Goal: Use online tool/utility: Utilize a website feature to perform a specific function

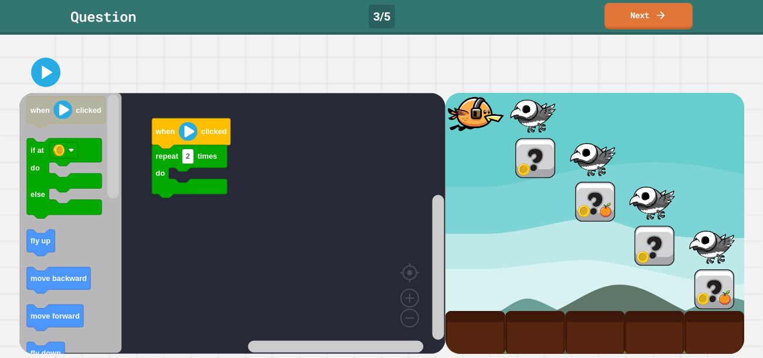
scroll to position [89, 0]
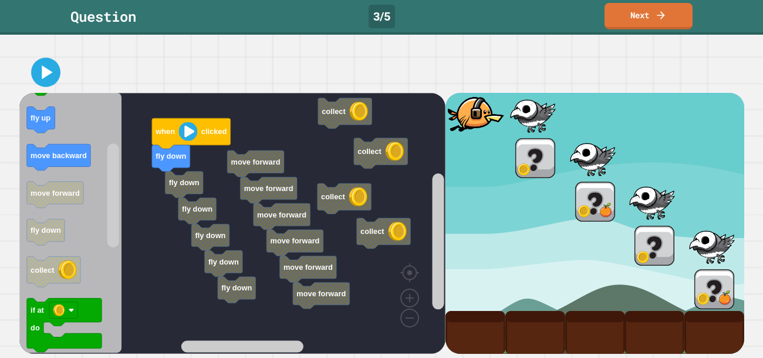
click at [105, 203] on div "repeat 2 times do fly down fly down fly down when clicked fly down fly down fly…" at bounding box center [232, 223] width 426 height 261
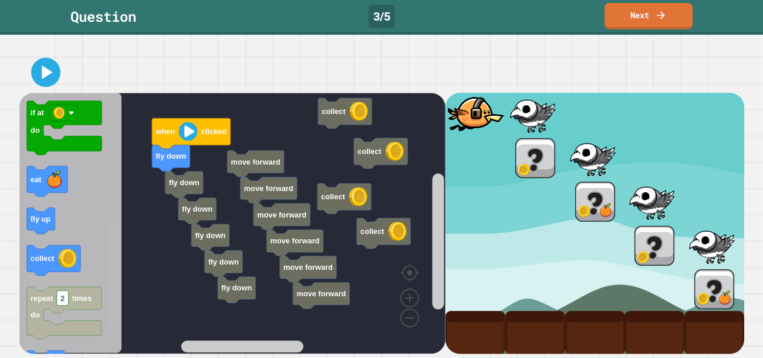
click at [122, 282] on div "repeat 2 times do fly down fly down fly down when clicked fly down fly down fly…" at bounding box center [232, 223] width 426 height 261
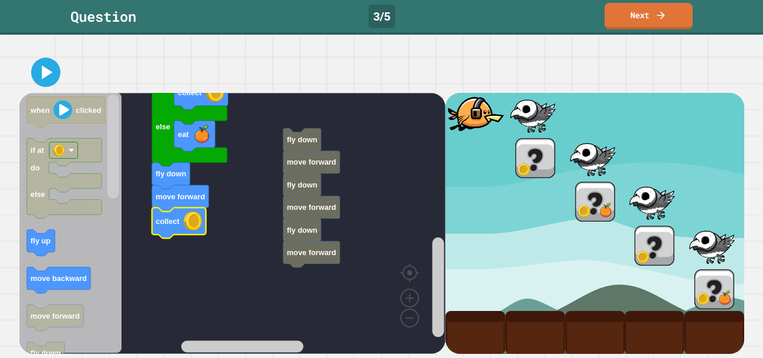
click at [439, 275] on rect "Blockly Workspace" at bounding box center [438, 287] width 12 height 100
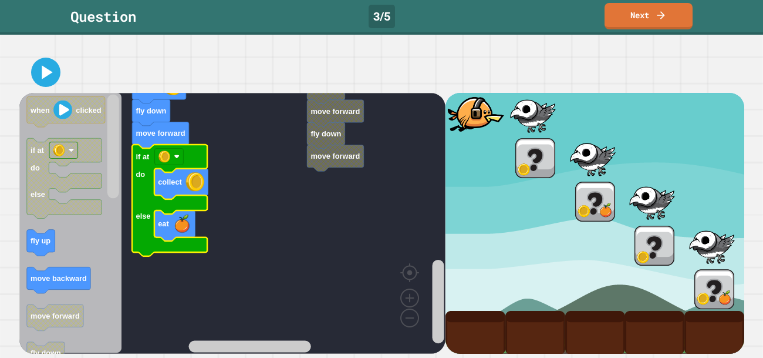
click at [45, 90] on div at bounding box center [381, 72] width 725 height 41
click at [45, 84] on icon at bounding box center [46, 72] width 28 height 28
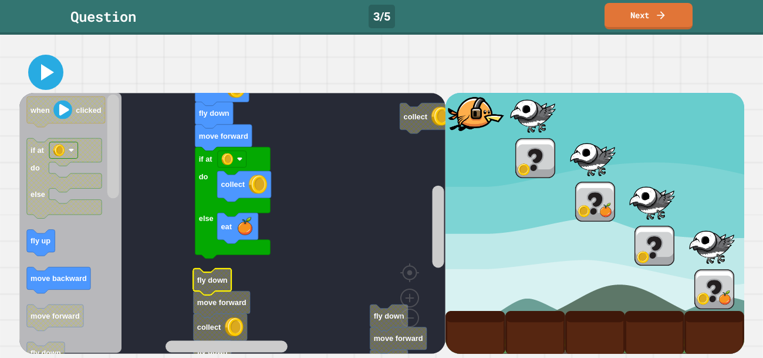
click at [51, 72] on icon at bounding box center [47, 72] width 13 height 16
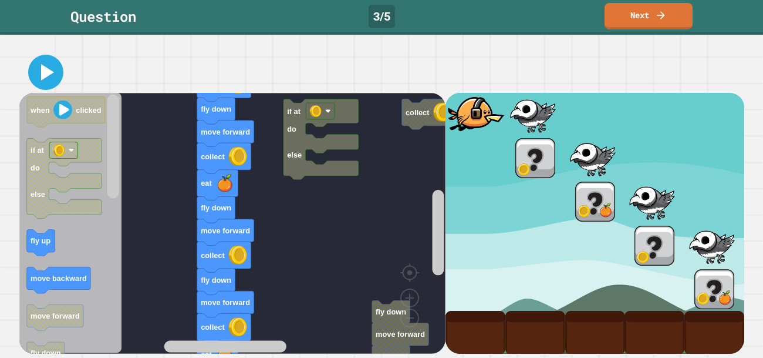
click at [49, 66] on icon at bounding box center [46, 72] width 28 height 28
click at [39, 70] on icon at bounding box center [46, 72] width 28 height 28
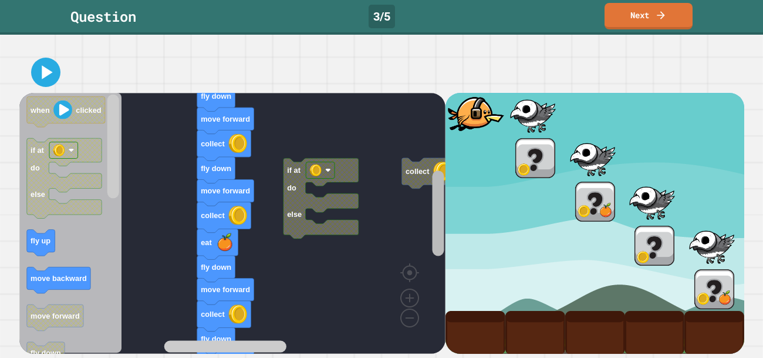
click at [435, 231] on rect "Blockly Workspace" at bounding box center [438, 212] width 12 height 85
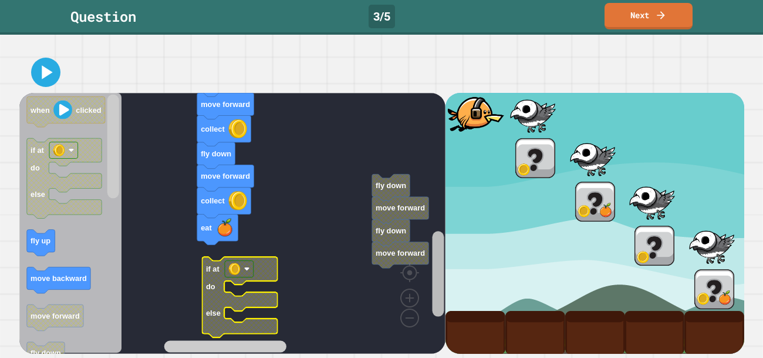
click at [449, 271] on div "repeat 2 times do collect eat eat fly down move forward fly down move forward i…" at bounding box center [381, 223] width 725 height 261
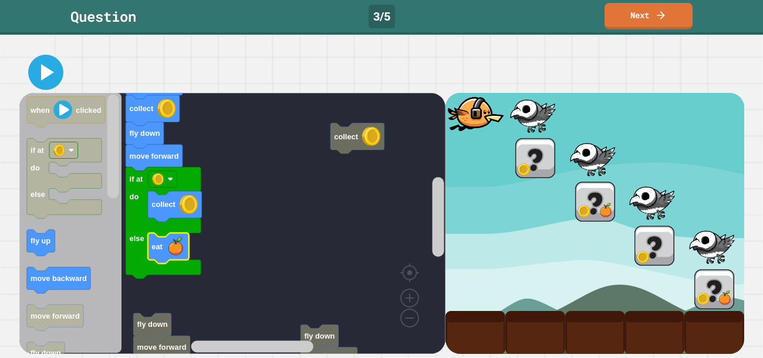
click at [41, 63] on icon at bounding box center [46, 72] width 28 height 28
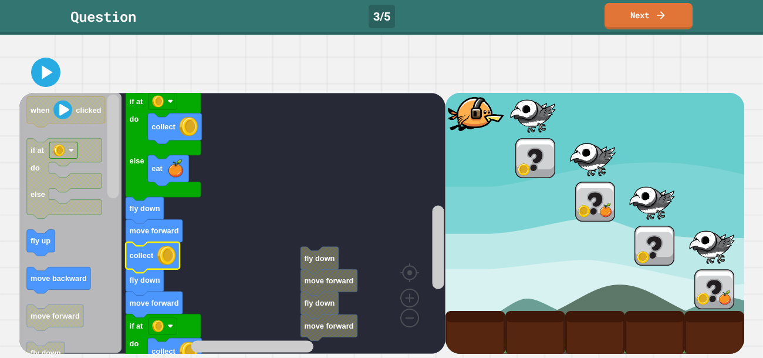
click at [143, 256] on text "collect" at bounding box center [141, 255] width 24 height 9
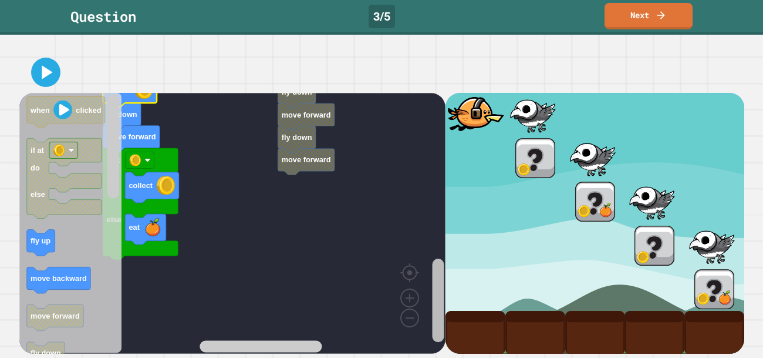
click at [433, 305] on rect "Blockly Workspace" at bounding box center [438, 299] width 12 height 83
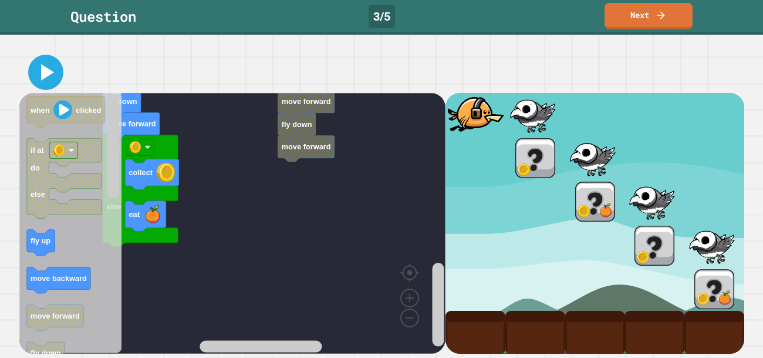
click at [48, 69] on icon at bounding box center [46, 72] width 28 height 28
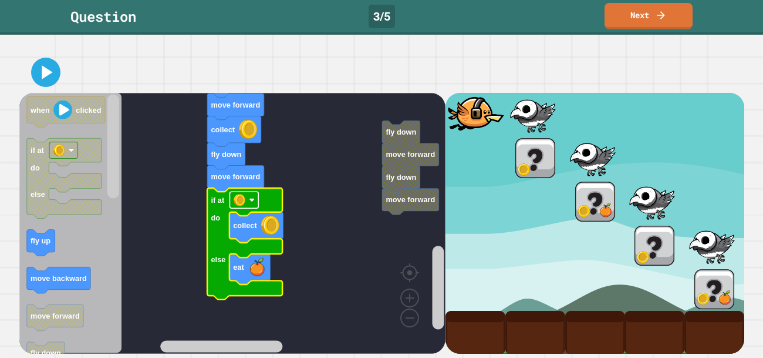
click at [242, 205] on image "Blockly Workspace" at bounding box center [239, 200] width 12 height 12
click at [58, 69] on icon at bounding box center [45, 72] width 25 height 25
click at [669, 11] on link "Next" at bounding box center [648, 15] width 85 height 28
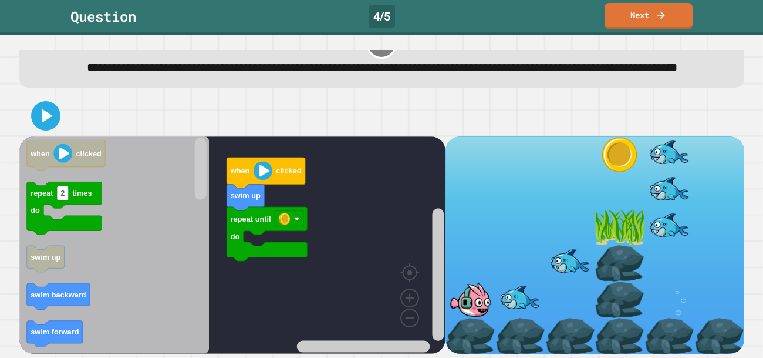
scroll to position [0, 0]
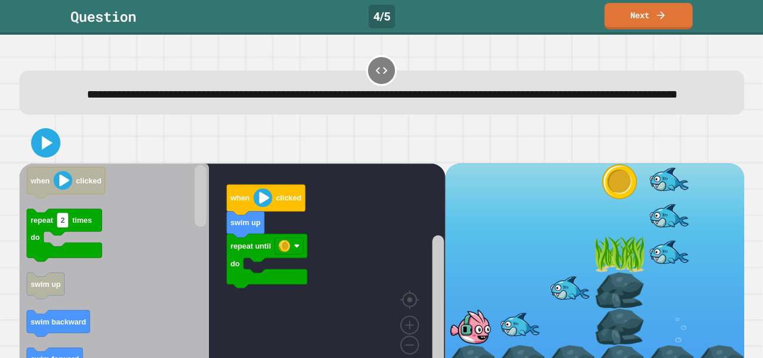
click at [387, 76] on icon at bounding box center [382, 70] width 14 height 14
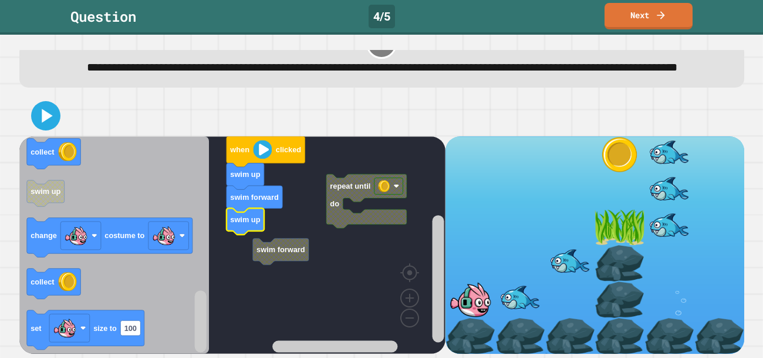
click at [267, 241] on rect "Blockly Workspace" at bounding box center [232, 244] width 426 height 217
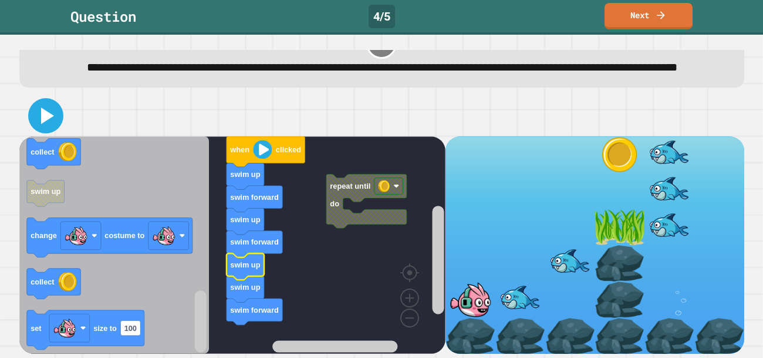
click at [50, 128] on icon at bounding box center [46, 116] width 28 height 28
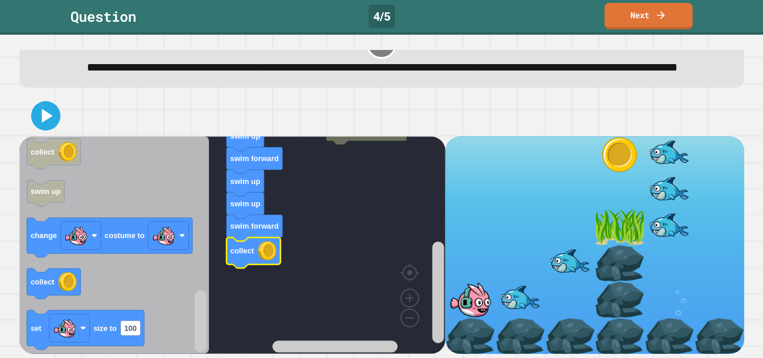
click at [43, 122] on icon at bounding box center [45, 115] width 23 height 23
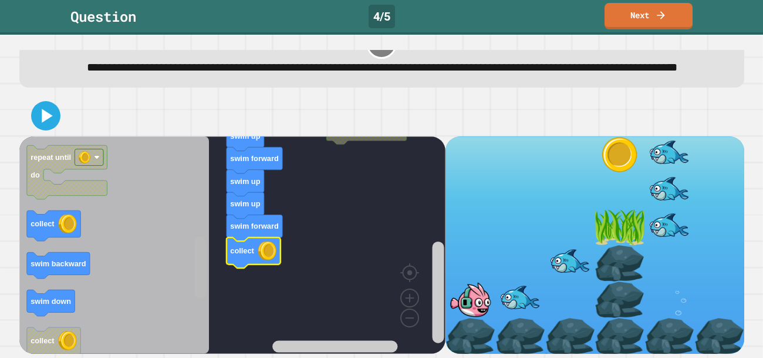
click at [190, 282] on div "repeat until do when clicked swim up swim forward swim up swim forward swim up …" at bounding box center [232, 244] width 426 height 217
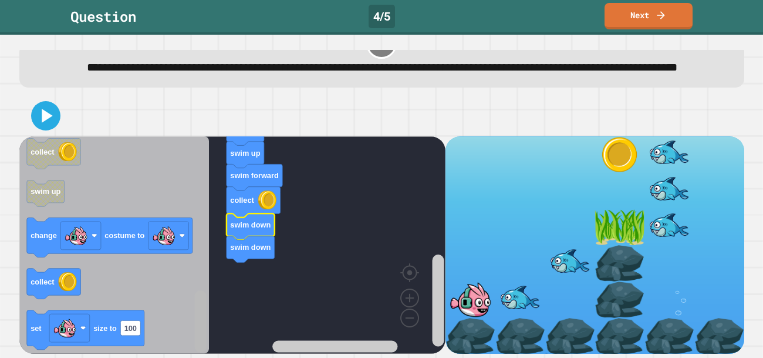
click at [197, 356] on div "repeat until do when clicked swim up swim forward swim up swim forward swim up …" at bounding box center [381, 225] width 733 height 266
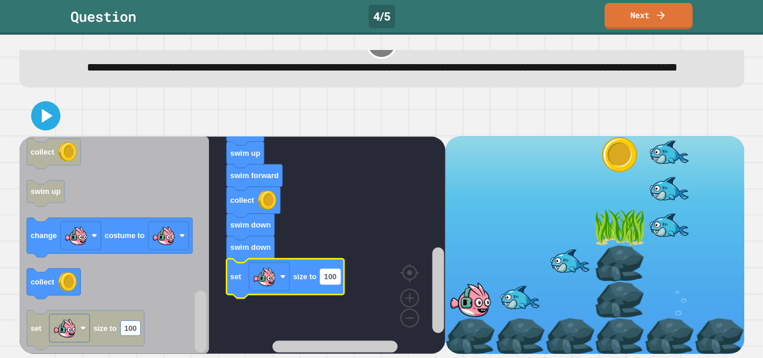
click at [329, 274] on text "100" at bounding box center [330, 276] width 12 height 9
type input "*"
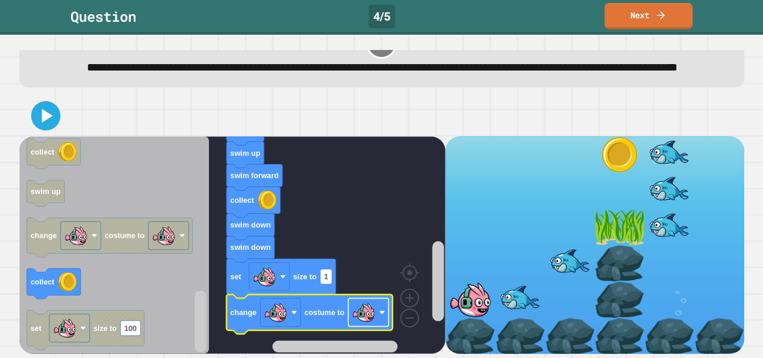
click at [383, 318] on rect "Blockly Workspace" at bounding box center [368, 312] width 41 height 28
click at [50, 105] on icon at bounding box center [45, 116] width 25 height 25
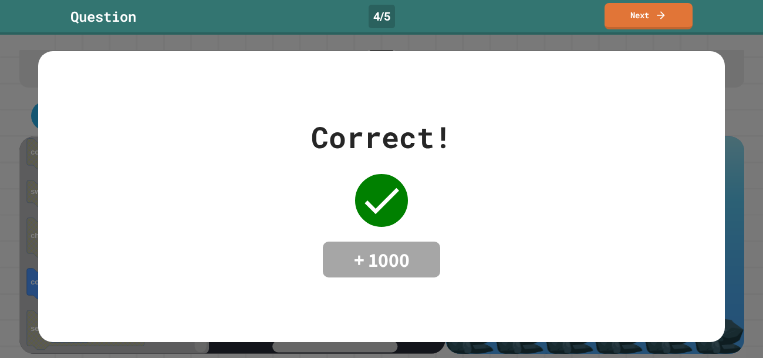
click at [677, 13] on link "Next" at bounding box center [649, 16] width 88 height 26
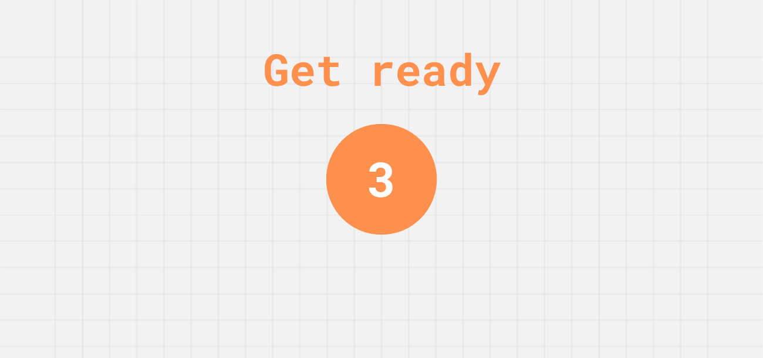
click at [589, 194] on div "Get ready 3" at bounding box center [381, 179] width 763 height 358
click at [617, 182] on div "Get ready 2" at bounding box center [381, 179] width 763 height 358
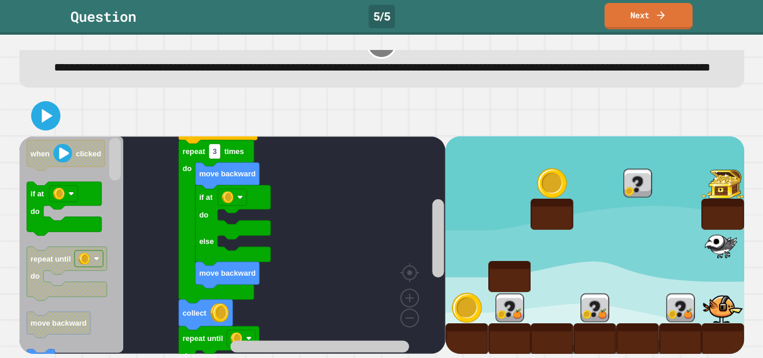
scroll to position [46, 0]
click at [646, 15] on link "Next" at bounding box center [649, 16] width 88 height 26
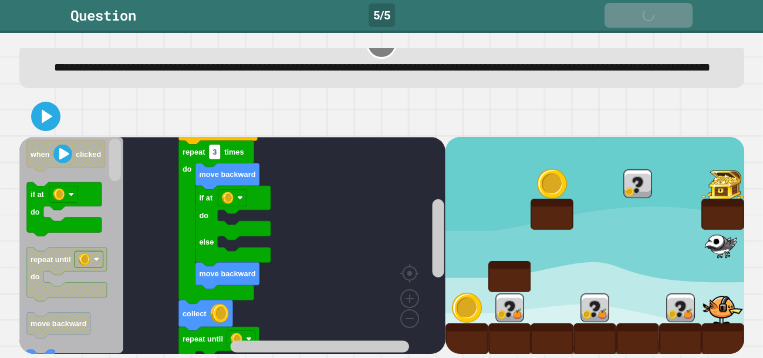
scroll to position [43, 0]
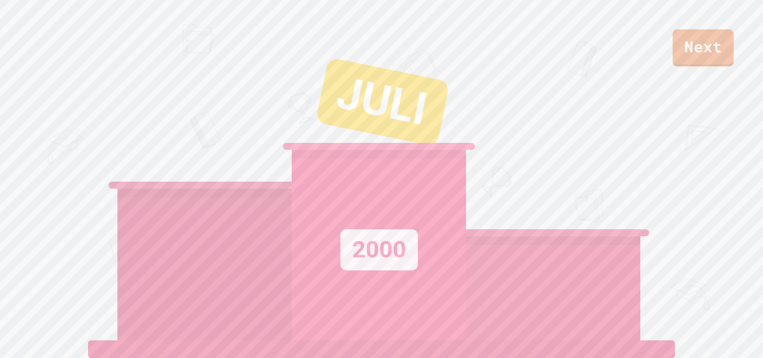
click at [705, 45] on link "Next" at bounding box center [703, 47] width 61 height 37
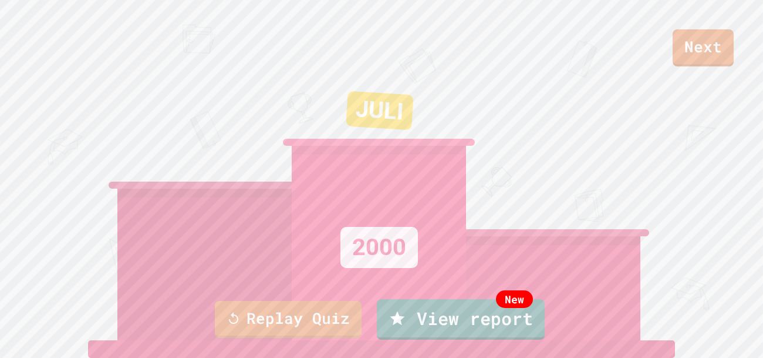
click at [515, 323] on link "New View report" at bounding box center [461, 319] width 168 height 41
click at [468, 326] on link "New View report" at bounding box center [461, 319] width 168 height 41
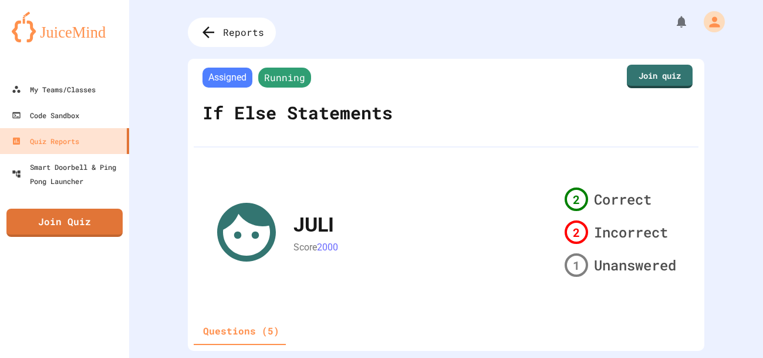
click at [658, 66] on link "Join quiz" at bounding box center [660, 76] width 66 height 23
